Goal: Find specific page/section: Find specific page/section

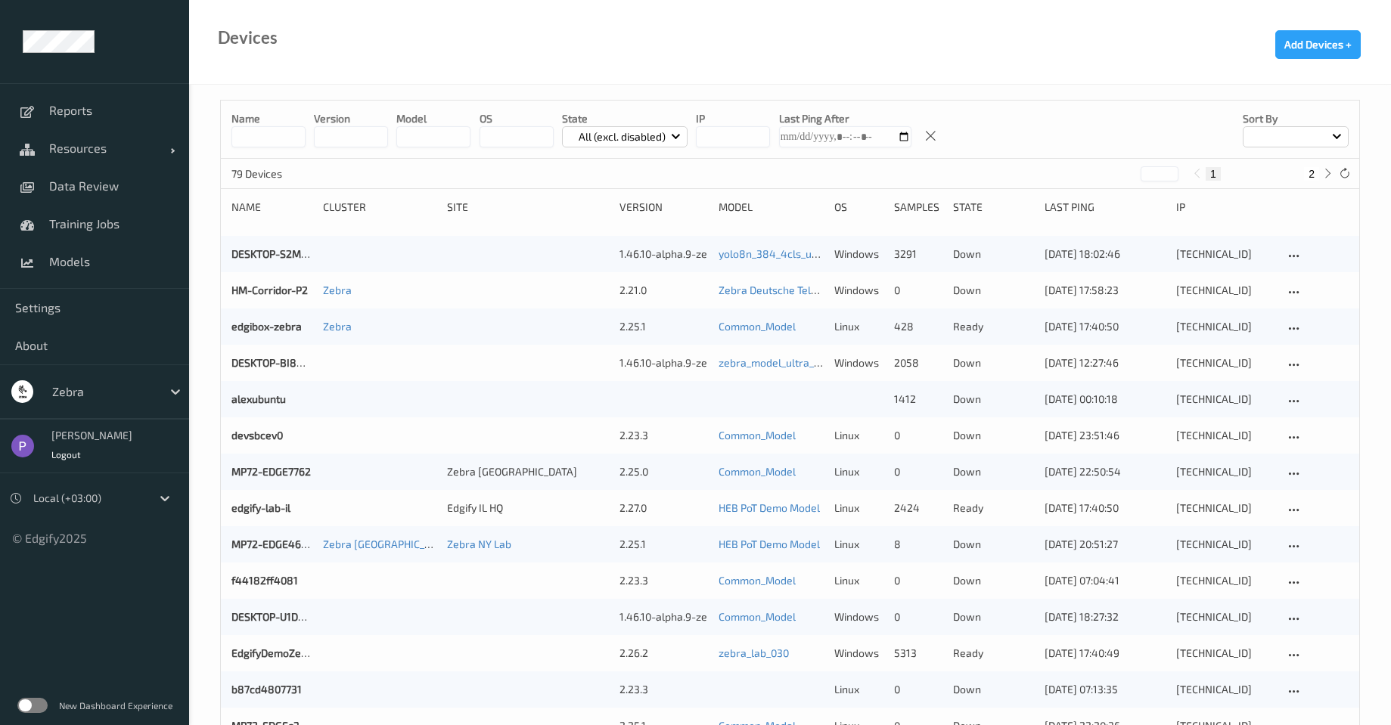
click at [33, 700] on label at bounding box center [32, 705] width 30 height 15
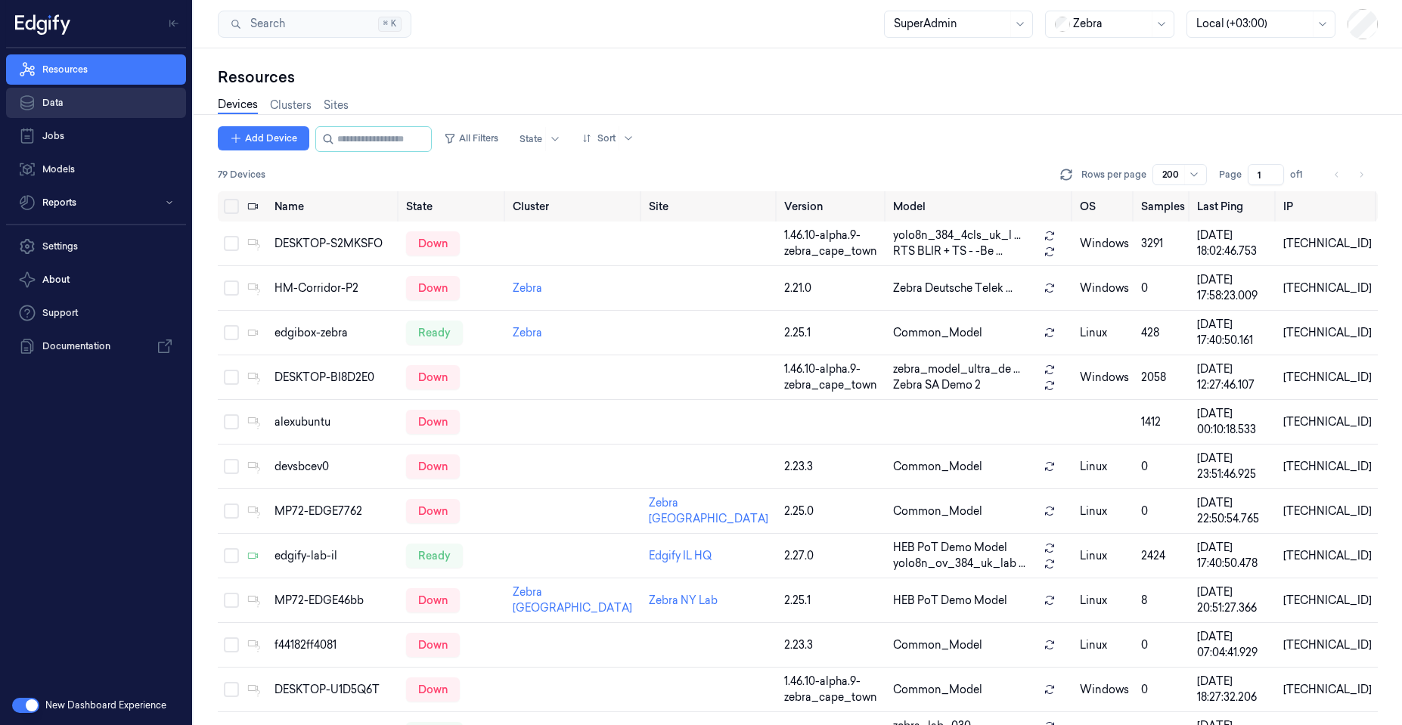
click at [67, 101] on link "Data" at bounding box center [96, 103] width 180 height 30
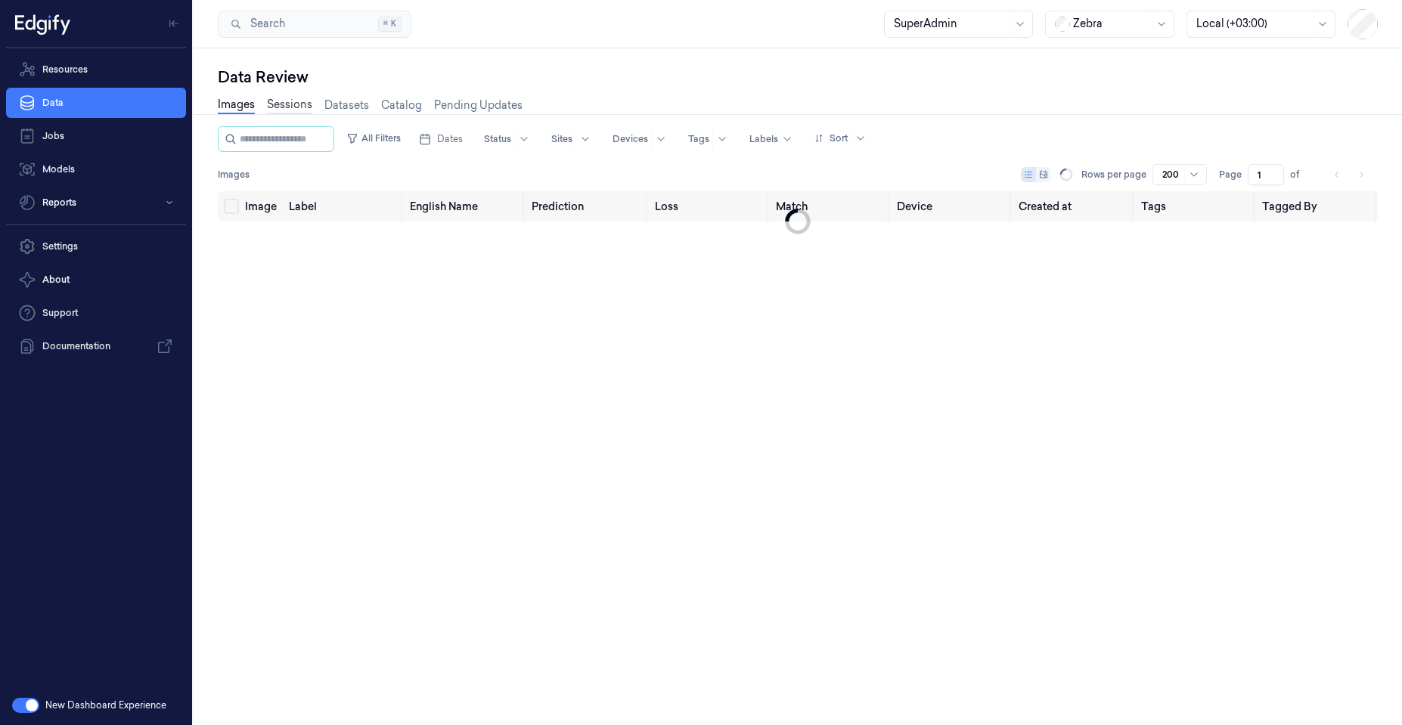
click at [279, 104] on link "Sessions" at bounding box center [289, 105] width 45 height 17
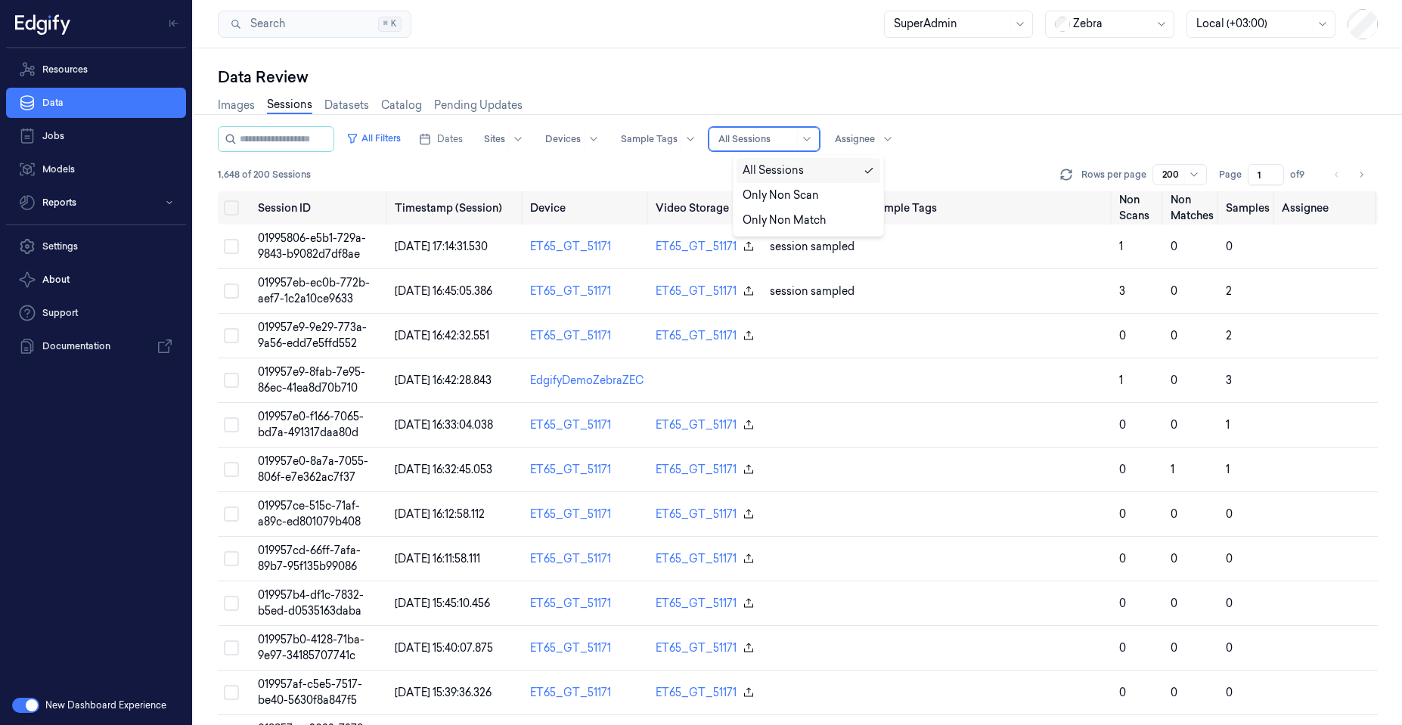
click at [769, 144] on div at bounding box center [757, 139] width 76 height 14
click at [779, 195] on div "Only Non Scan" at bounding box center [781, 196] width 76 height 16
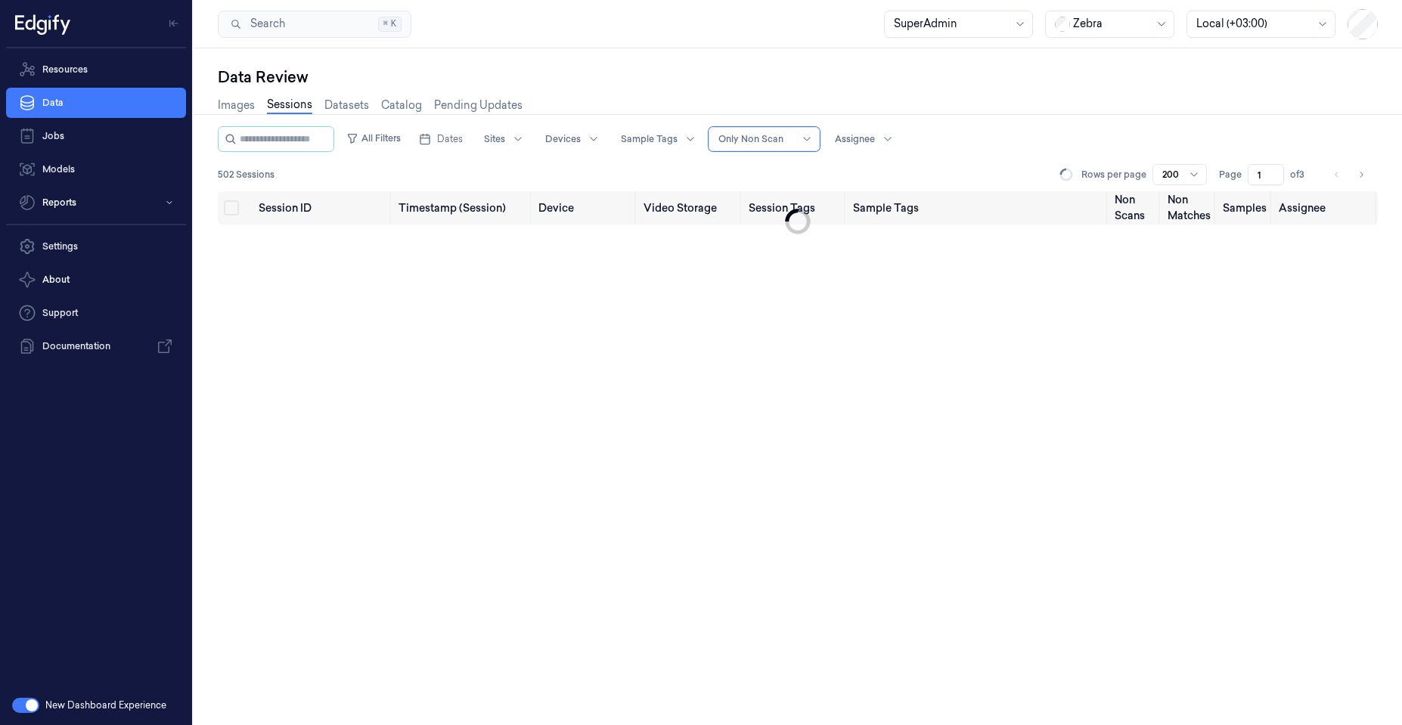
click at [770, 138] on div at bounding box center [757, 139] width 76 height 14
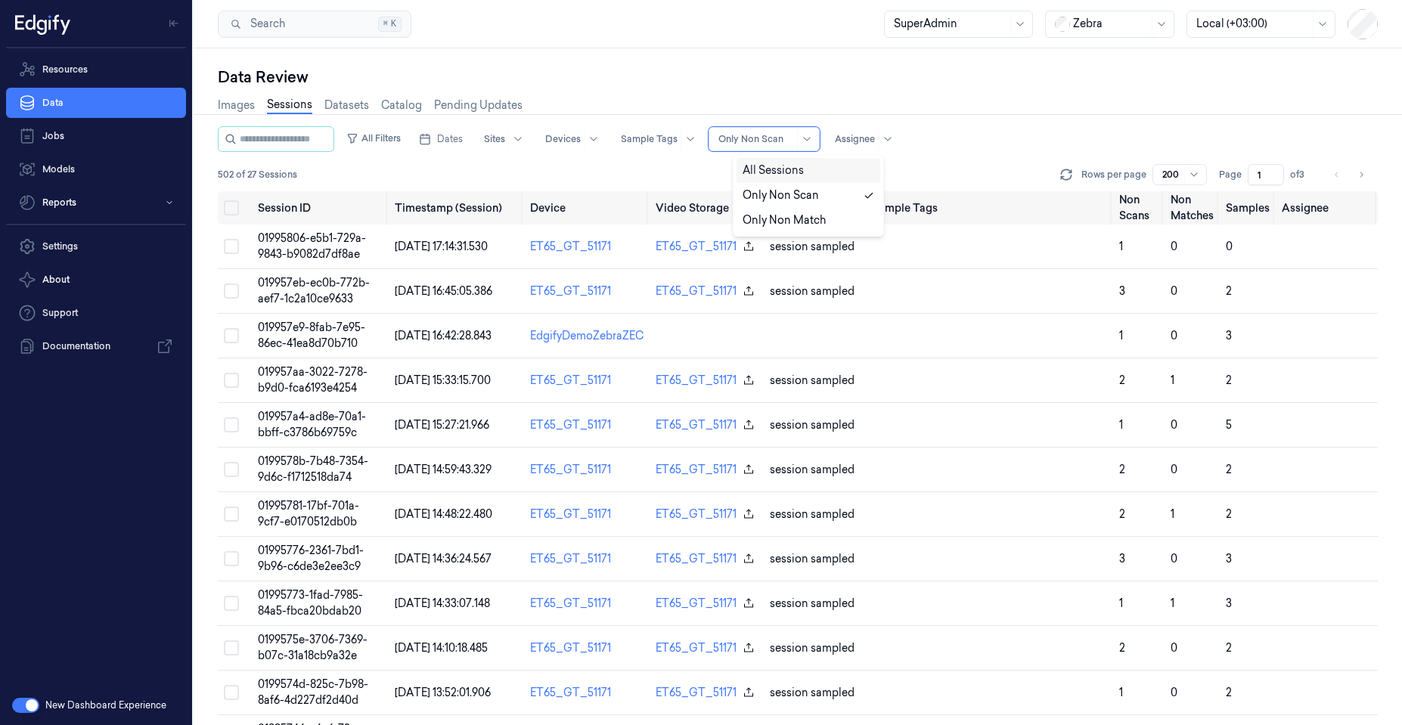
drag, startPoint x: 765, startPoint y: 166, endPoint x: 675, endPoint y: 173, distance: 90.3
click at [765, 167] on div "All Sessions" at bounding box center [773, 171] width 61 height 16
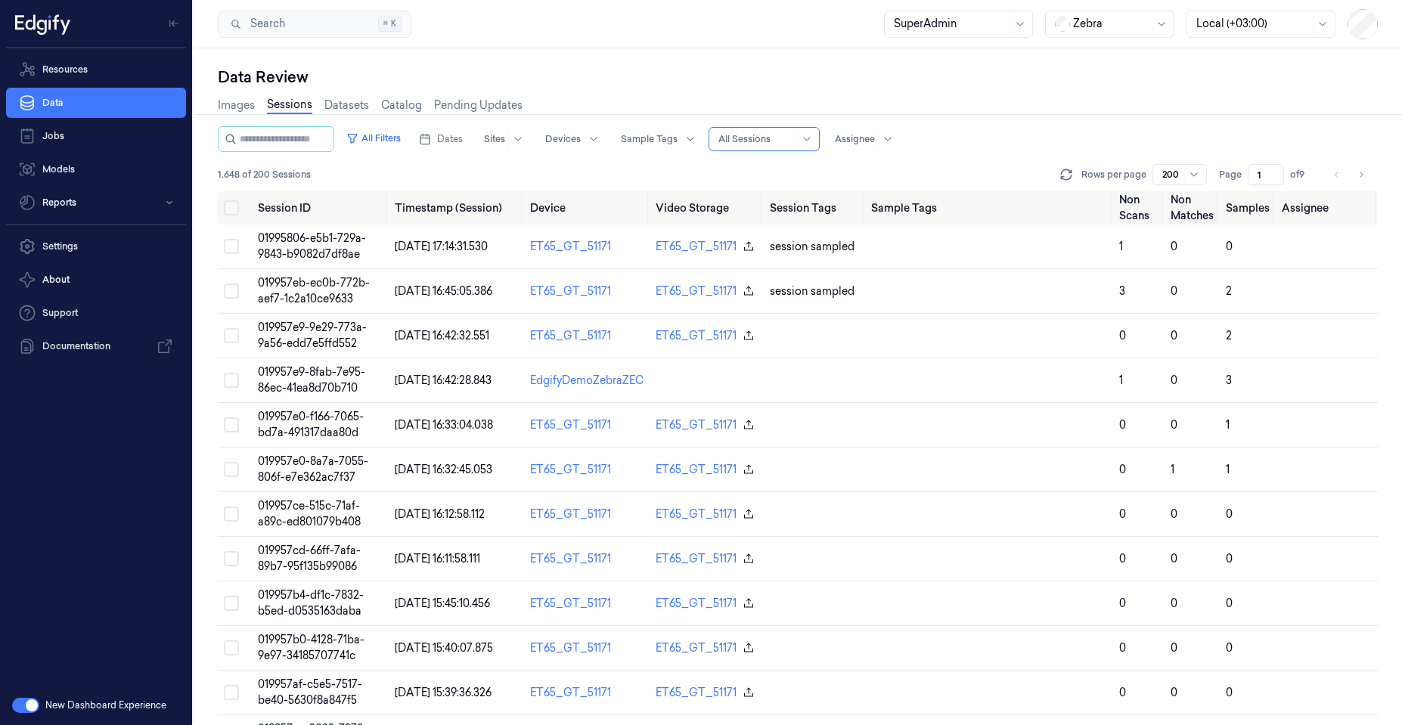
drag, startPoint x: 654, startPoint y: 175, endPoint x: 922, endPoint y: 89, distance: 282.0
click at [660, 170] on div "1,648 of 200 Sessions Rows per page 200 Page 1 of 9" at bounding box center [798, 174] width 1160 height 21
